Goal: Information Seeking & Learning: Learn about a topic

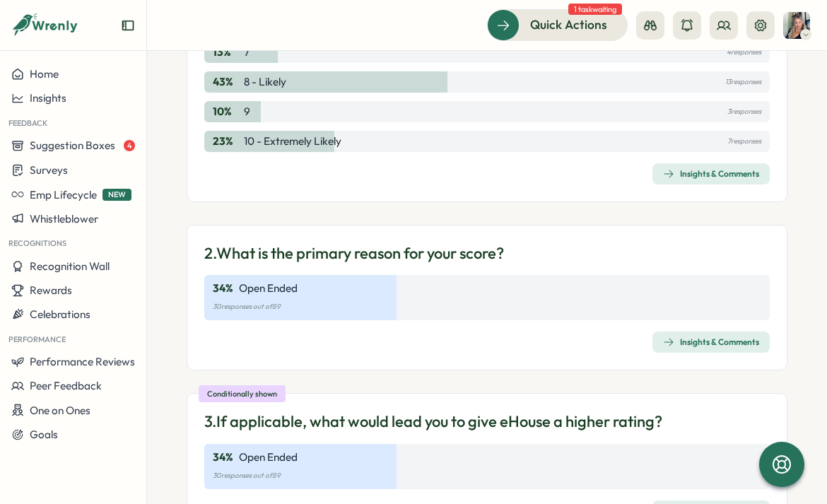
scroll to position [450, 0]
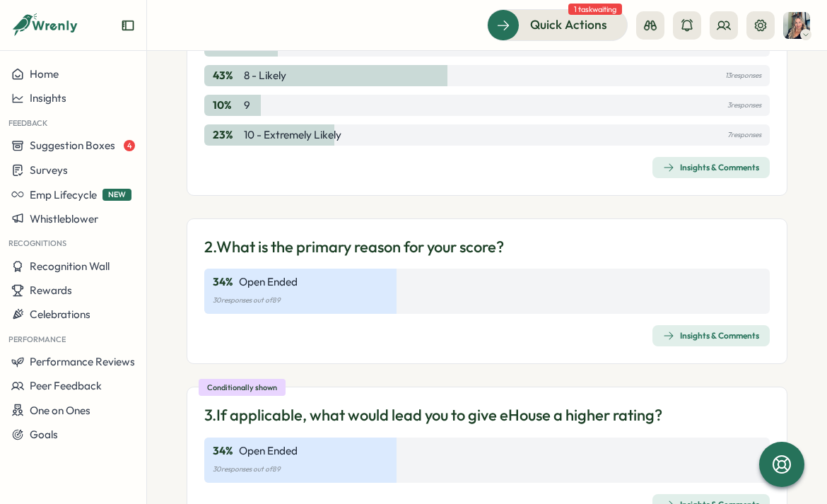
click at [724, 341] on div "Insights & Comments" at bounding box center [711, 335] width 96 height 11
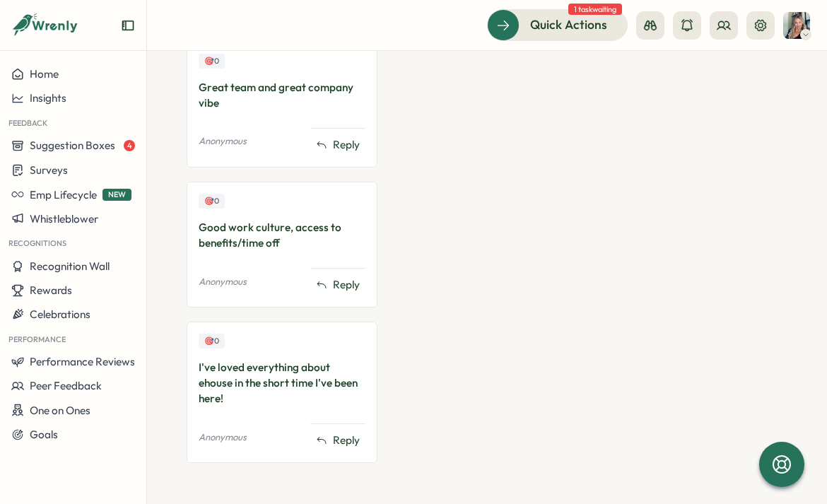
scroll to position [2474, 0]
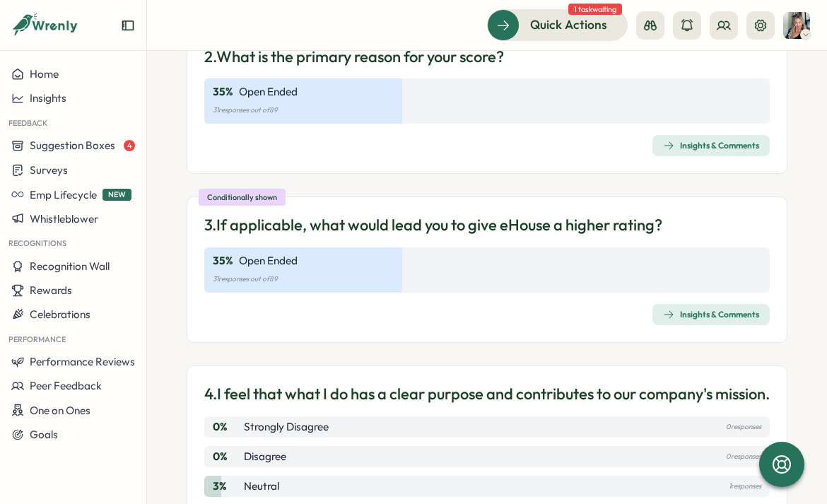
scroll to position [643, 0]
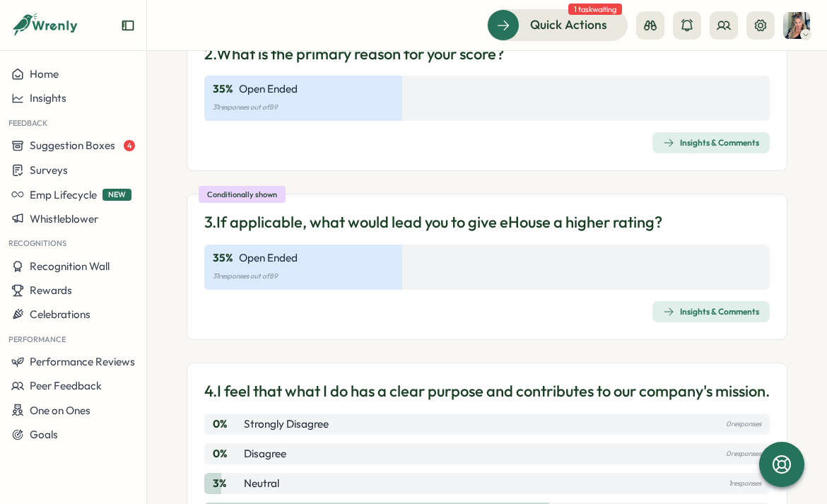
click at [707, 307] on div "Insights & Comments" at bounding box center [711, 311] width 96 height 11
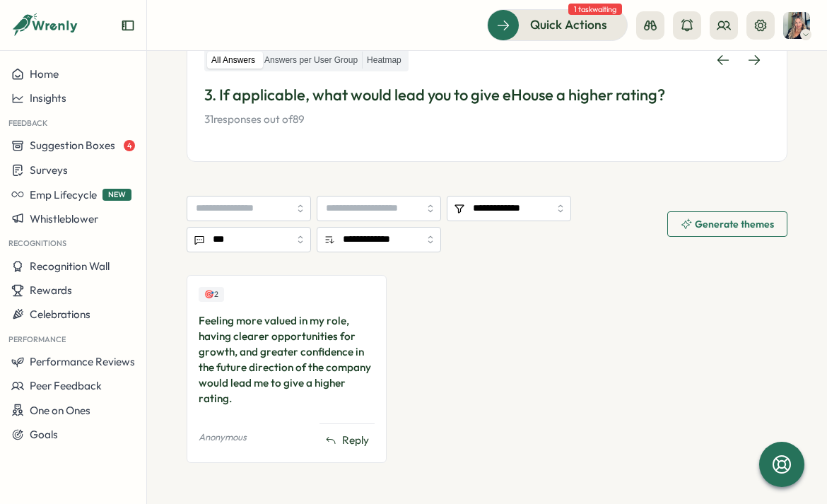
scroll to position [249, 0]
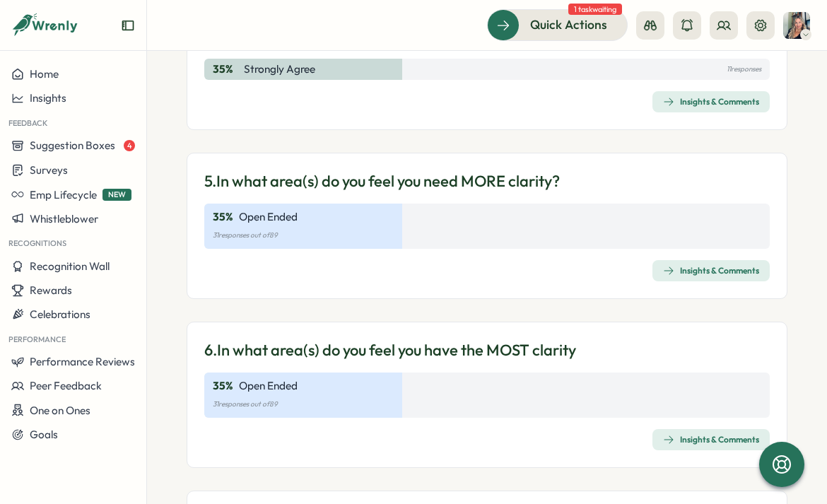
scroll to position [1134, 0]
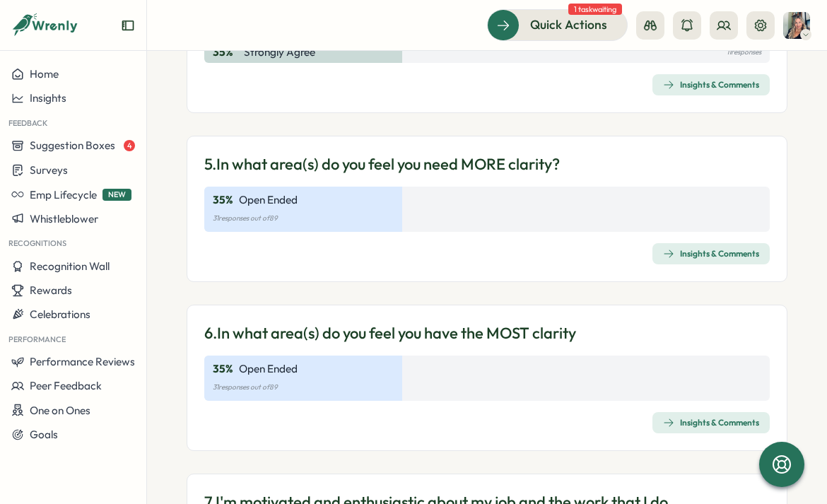
click at [709, 259] on div "Insights & Comments" at bounding box center [711, 253] width 96 height 11
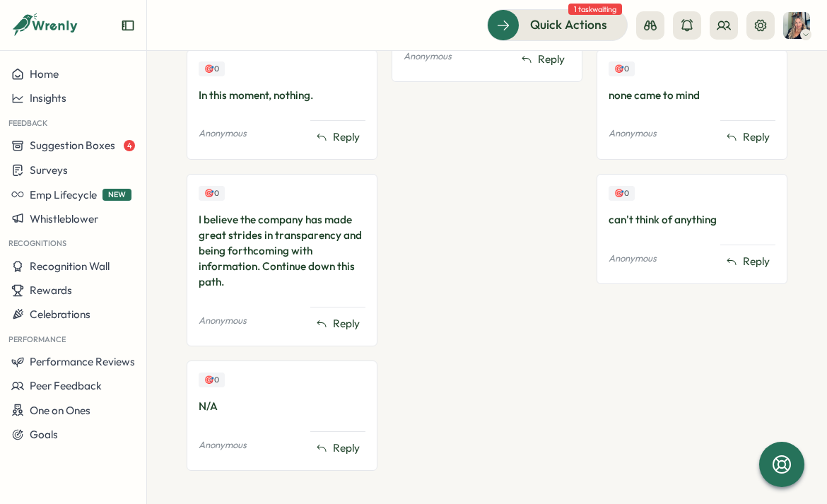
scroll to position [2132, 0]
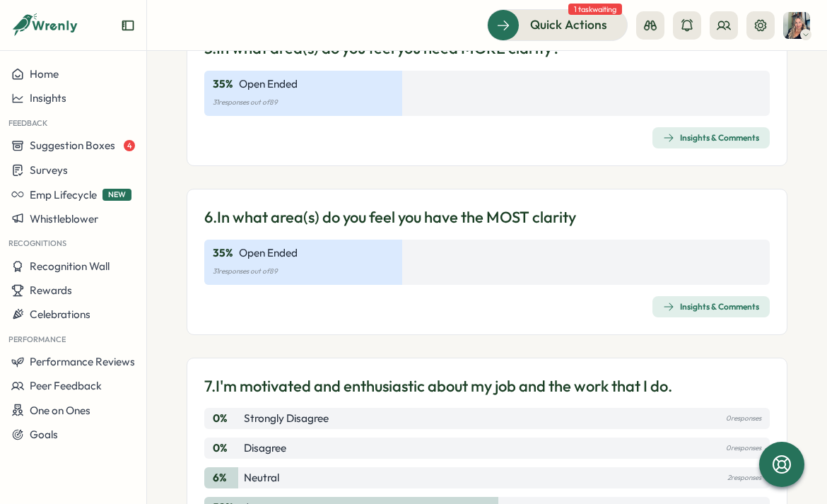
scroll to position [1278, 0]
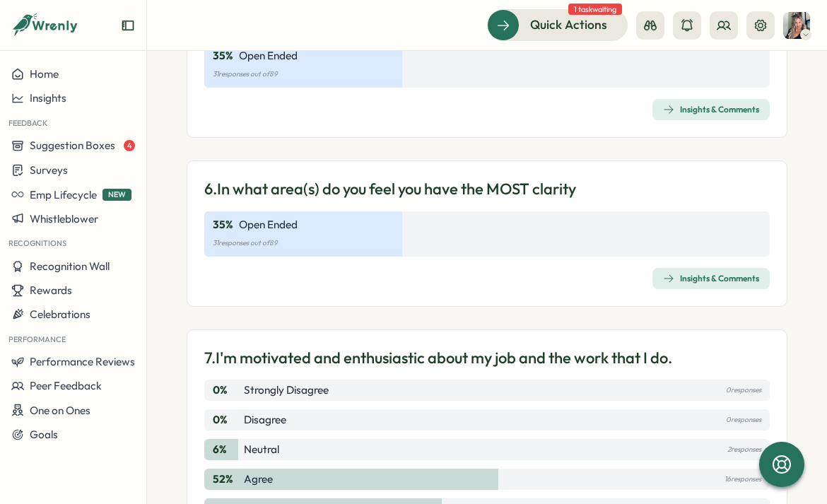
click at [705, 284] on div "Insights & Comments" at bounding box center [711, 278] width 96 height 11
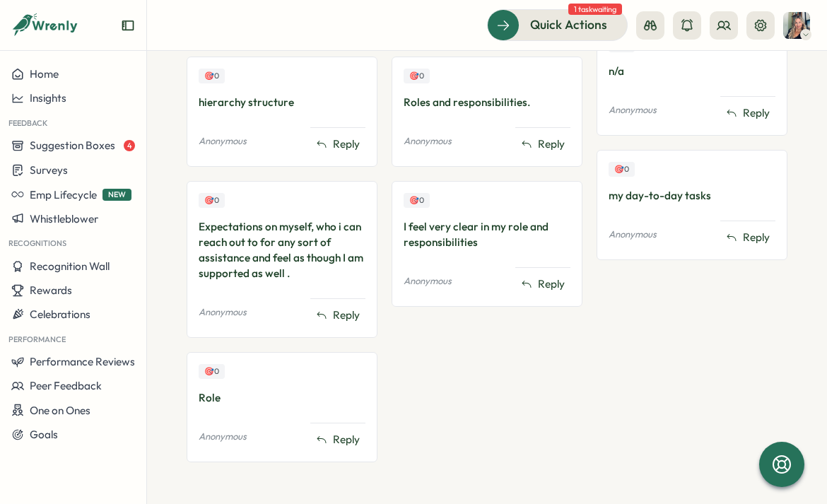
scroll to position [1727, 0]
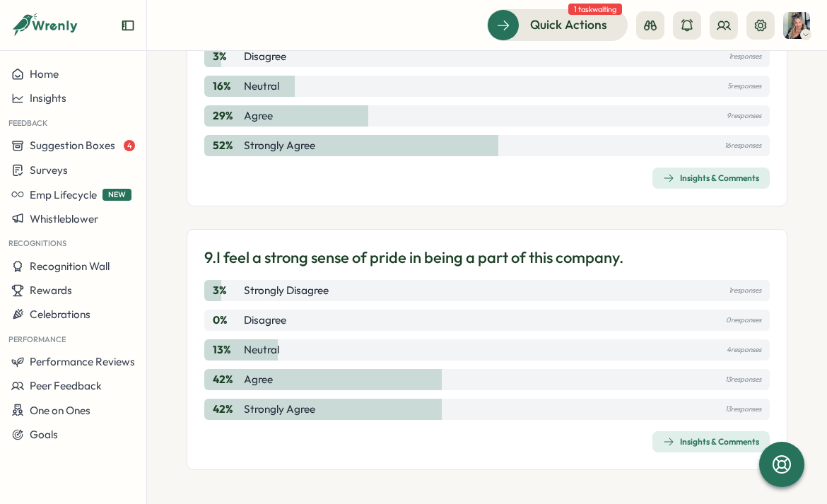
scroll to position [1927, 0]
click at [708, 442] on div "Insights & Comments" at bounding box center [711, 441] width 96 height 11
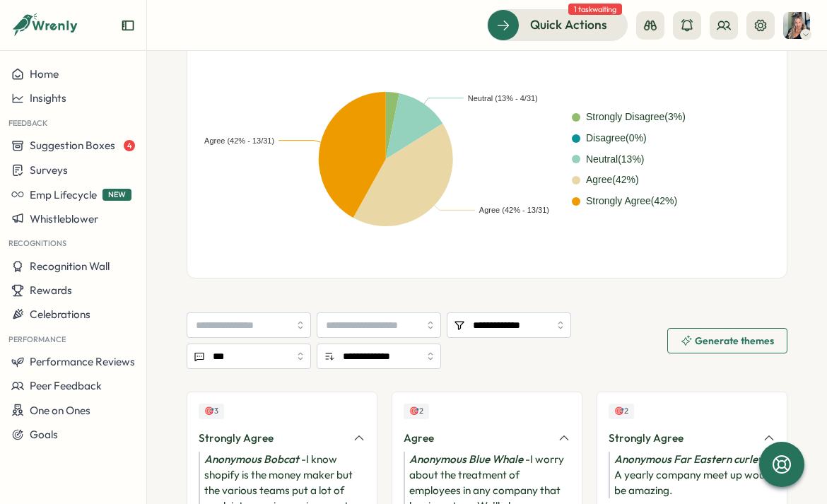
scroll to position [293, 0]
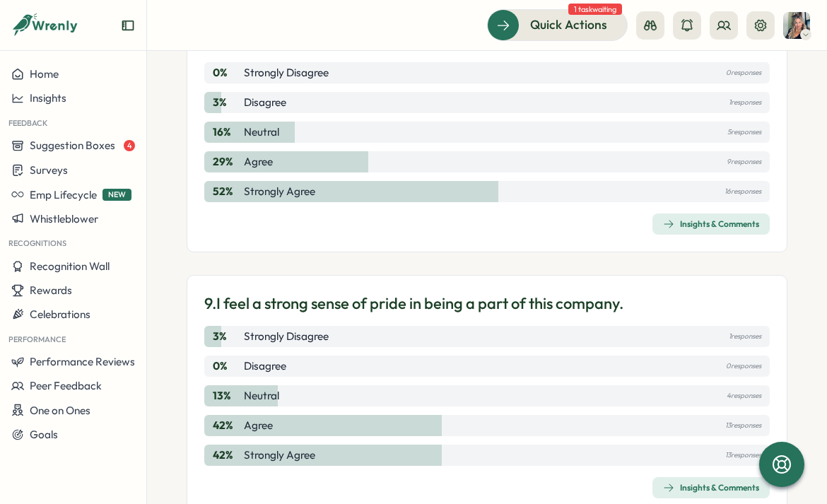
scroll to position [1858, 0]
click at [722, 230] on div "Insights & Comments" at bounding box center [711, 224] width 96 height 11
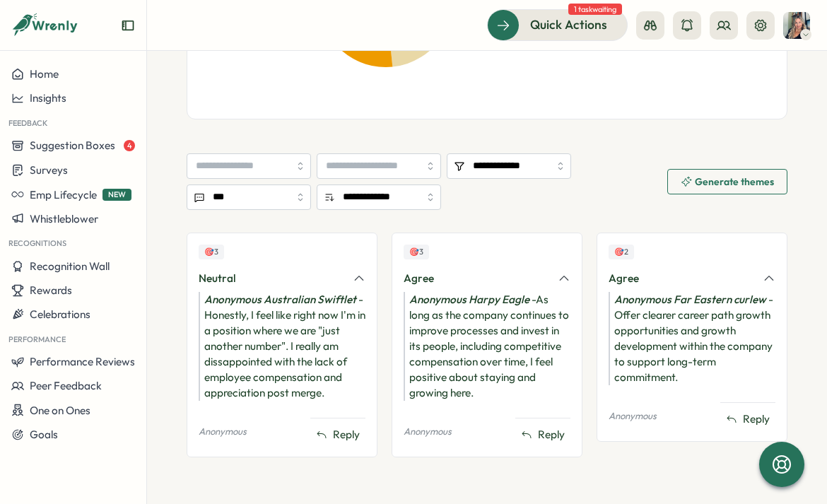
scroll to position [521, 0]
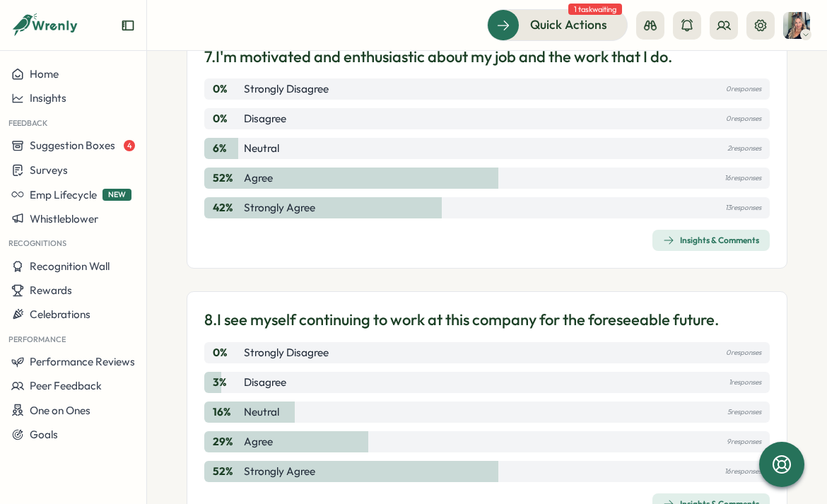
scroll to position [1578, 0]
click at [711, 247] on div "Insights & Comments" at bounding box center [711, 240] width 96 height 11
